Goal: Task Accomplishment & Management: Complete application form

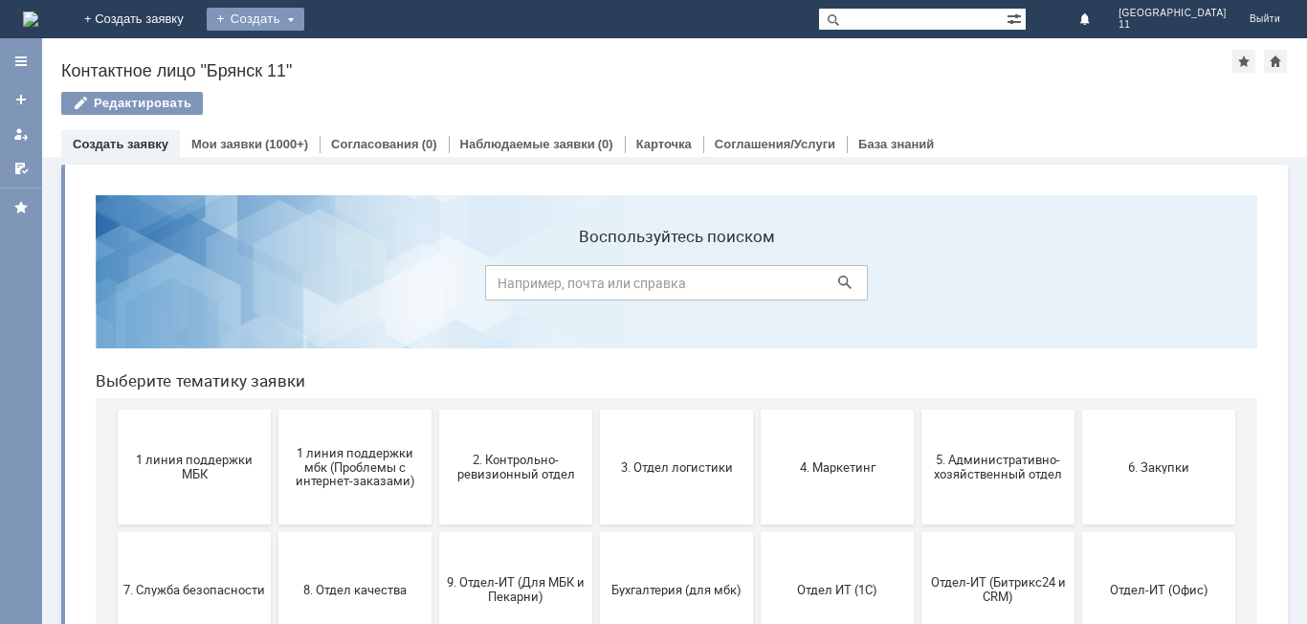
click at [304, 16] on div "Создать" at bounding box center [256, 19] width 98 height 23
click at [356, 55] on link "Заявка" at bounding box center [283, 57] width 145 height 23
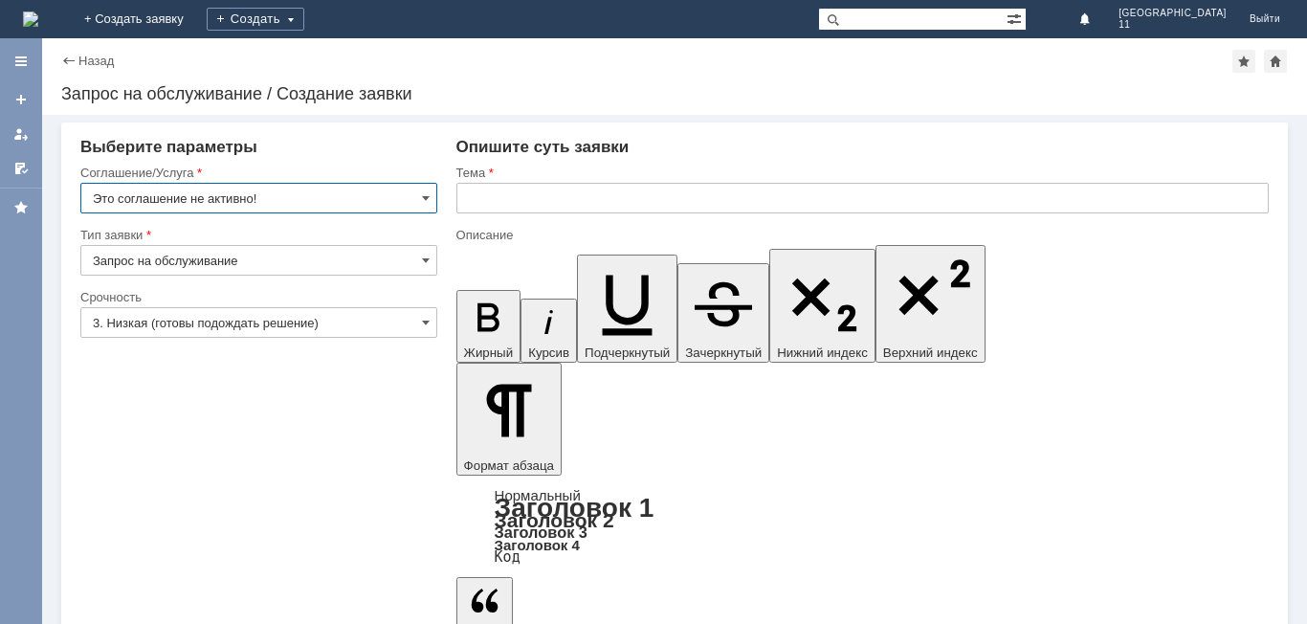
click at [458, 198] on input "text" at bounding box center [863, 198] width 813 height 31
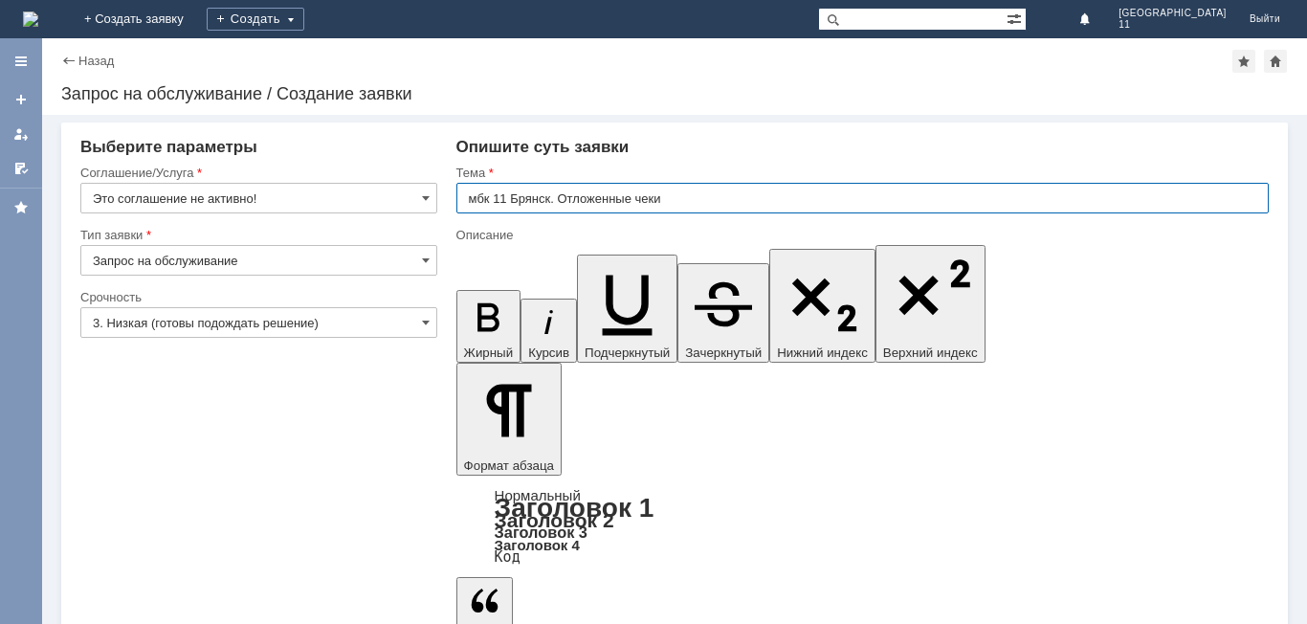
drag, startPoint x: 463, startPoint y: 196, endPoint x: 672, endPoint y: 209, distance: 209.0
click at [672, 209] on input "мбк 11 Брянск. Отложенные чеки" at bounding box center [863, 198] width 813 height 31
type input "мбк 11 Брянск. Отложенные чеки"
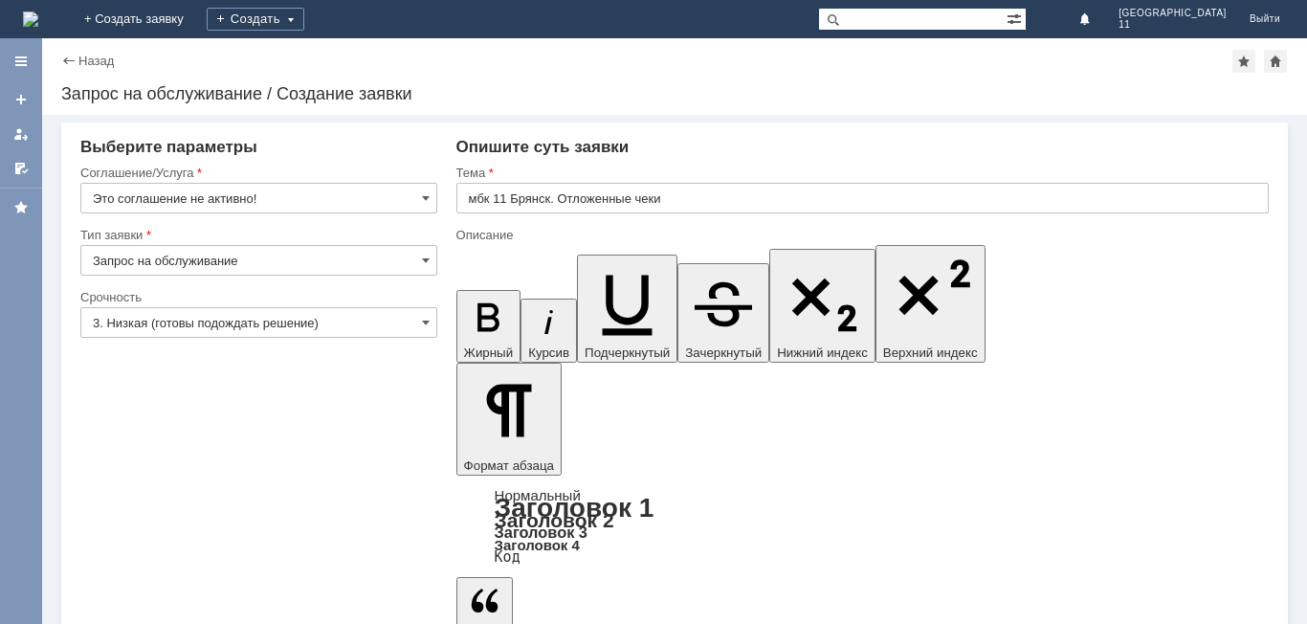
click at [422, 200] on span at bounding box center [426, 197] width 8 height 15
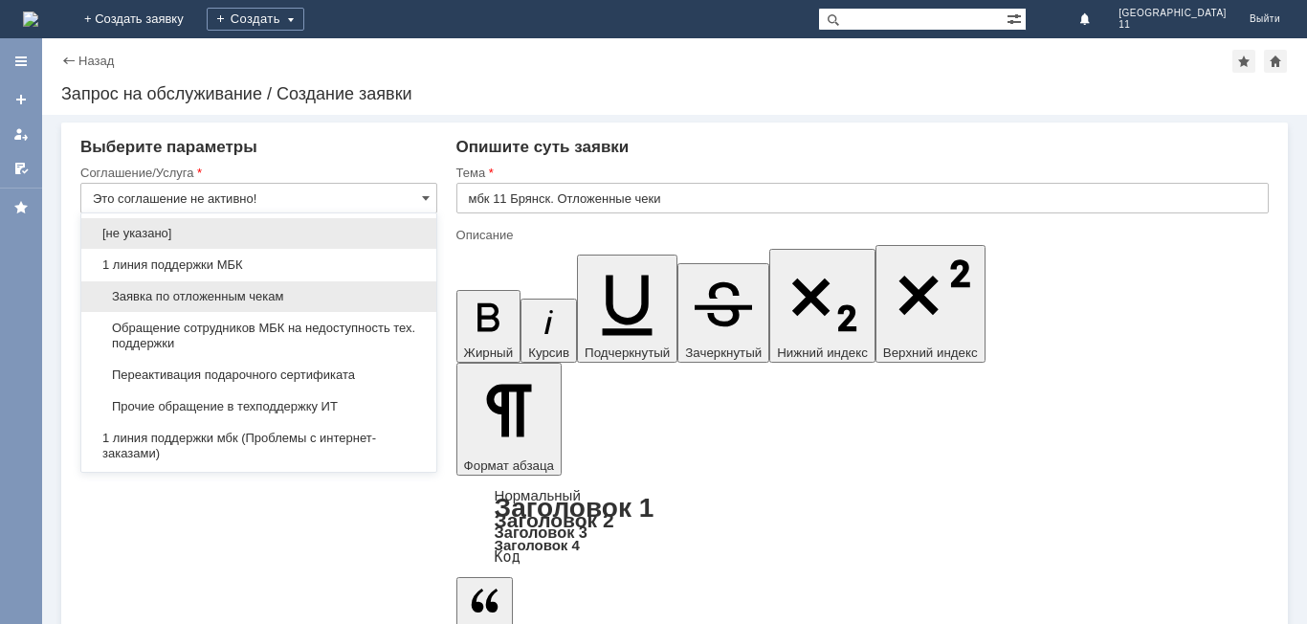
click at [335, 297] on span "Заявка по отложенным чекам" at bounding box center [259, 296] width 332 height 15
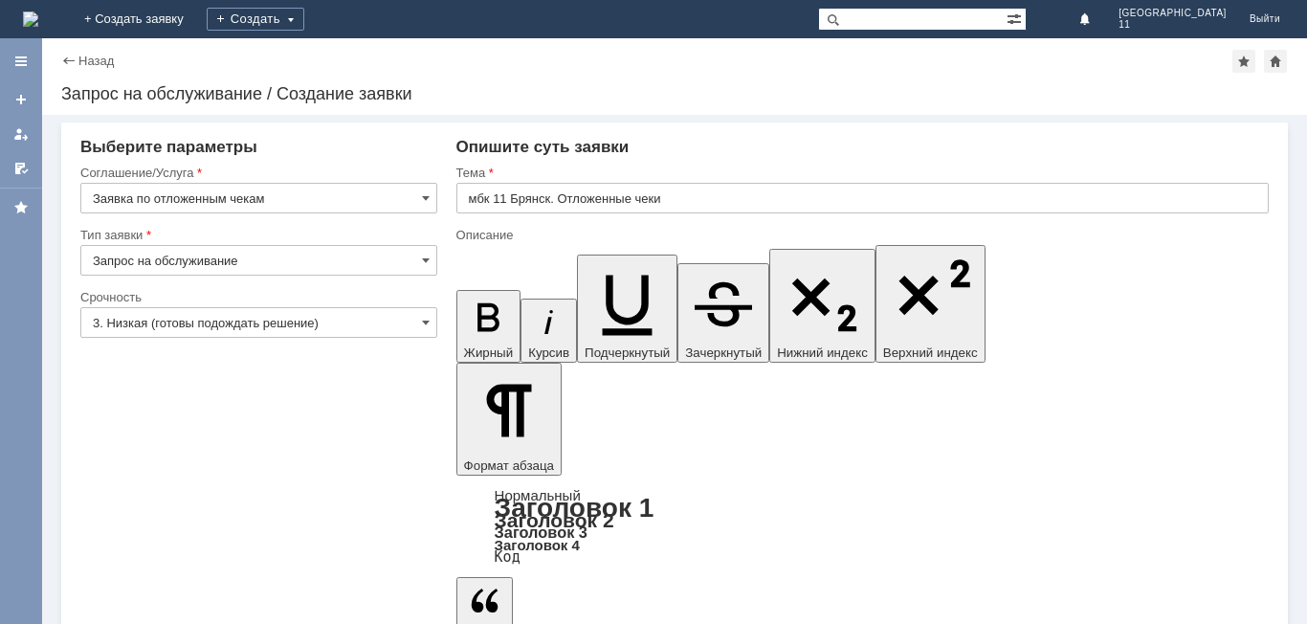
type input "Заявка по отложенным чекам"
click at [425, 321] on span at bounding box center [426, 322] width 8 height 15
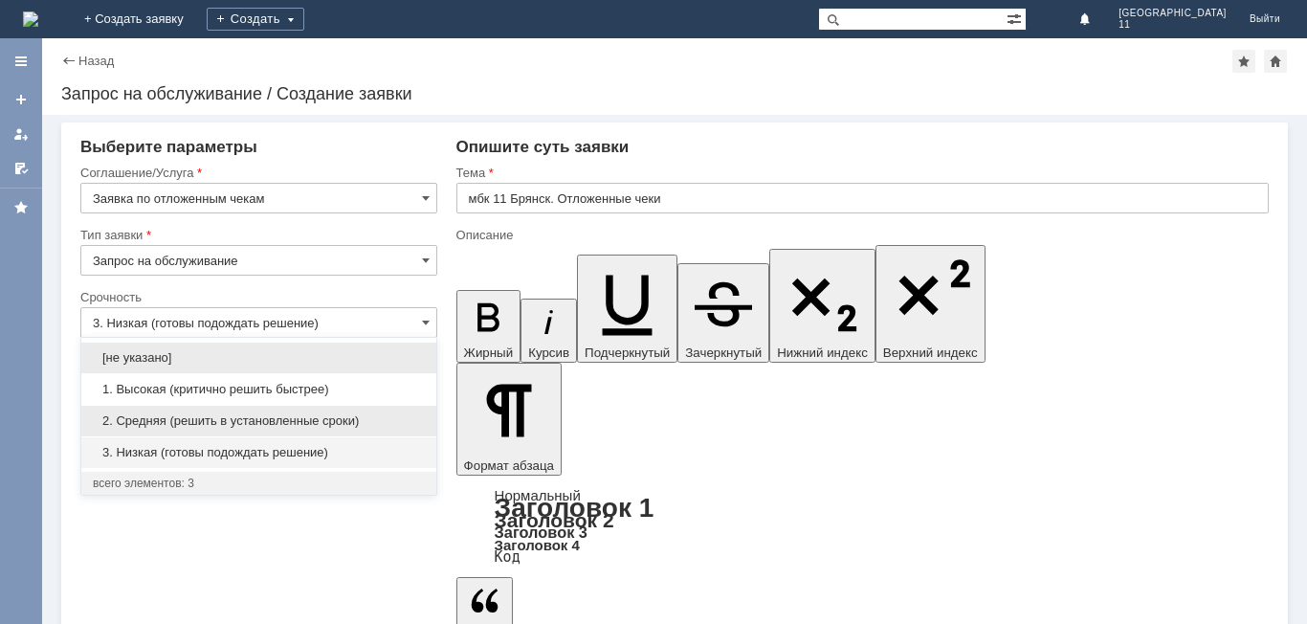
click at [352, 410] on div "2. Средняя (решить в установленные сроки)" at bounding box center [258, 421] width 355 height 31
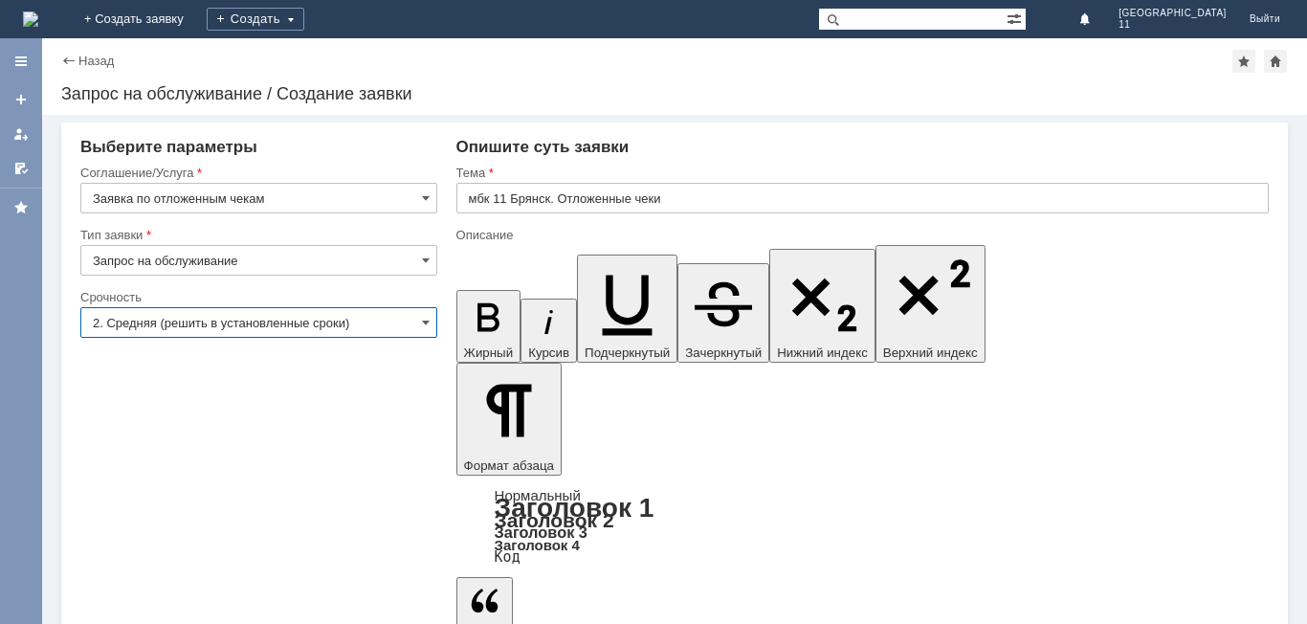
type input "2. Средняя (решить в установленные сроки)"
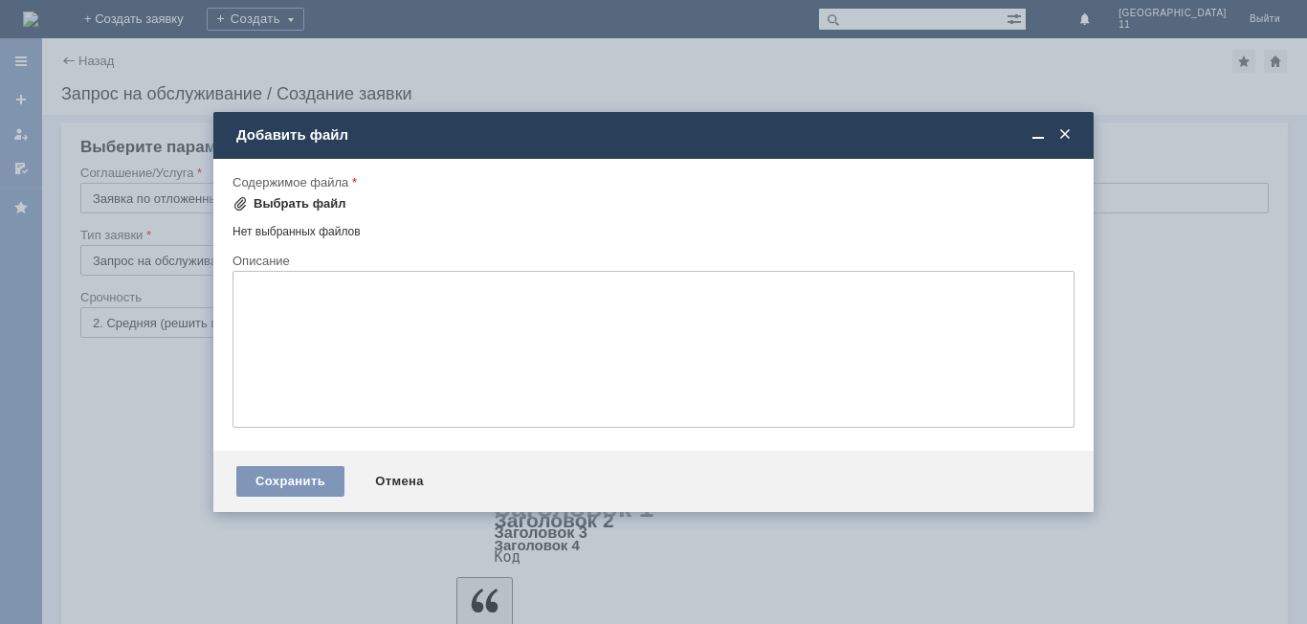
click at [312, 209] on div "Выбрать файл" at bounding box center [300, 203] width 93 height 15
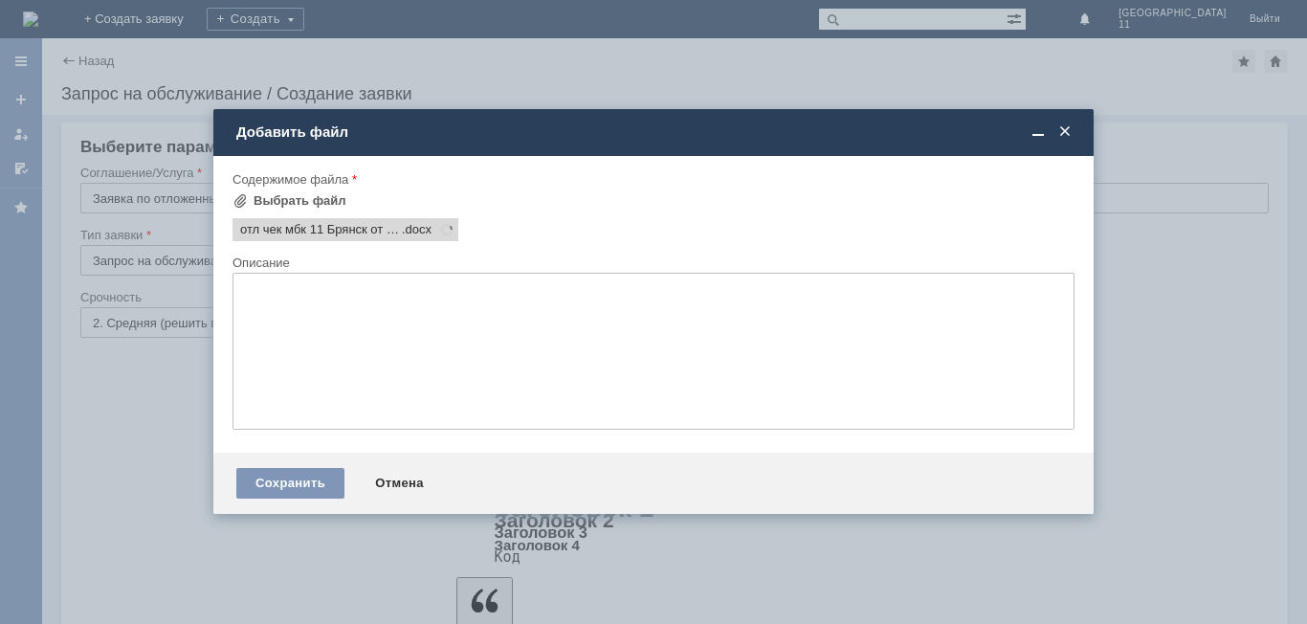
scroll to position [0, 0]
click at [319, 488] on div "Сохранить" at bounding box center [290, 483] width 108 height 31
